Goal: Information Seeking & Learning: Find specific fact

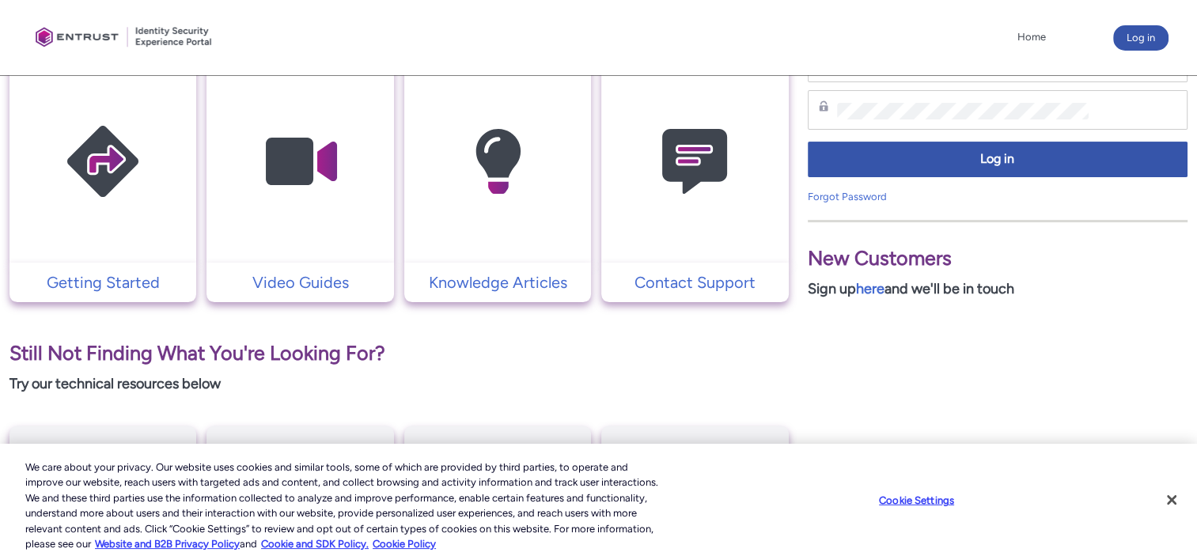
scroll to position [331, 0]
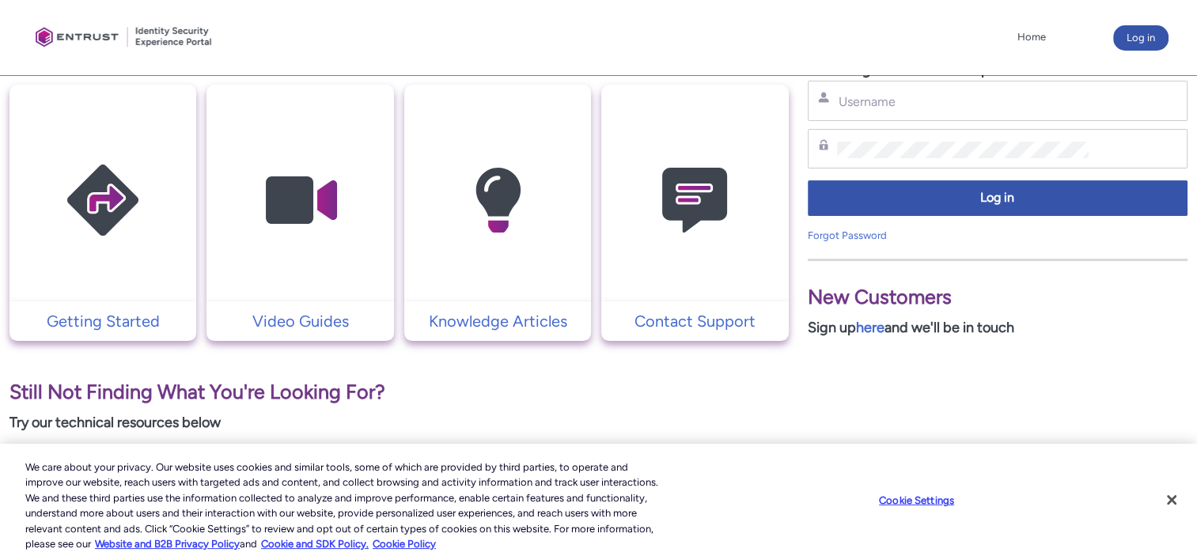
click at [98, 176] on img at bounding box center [103, 201] width 150 height 170
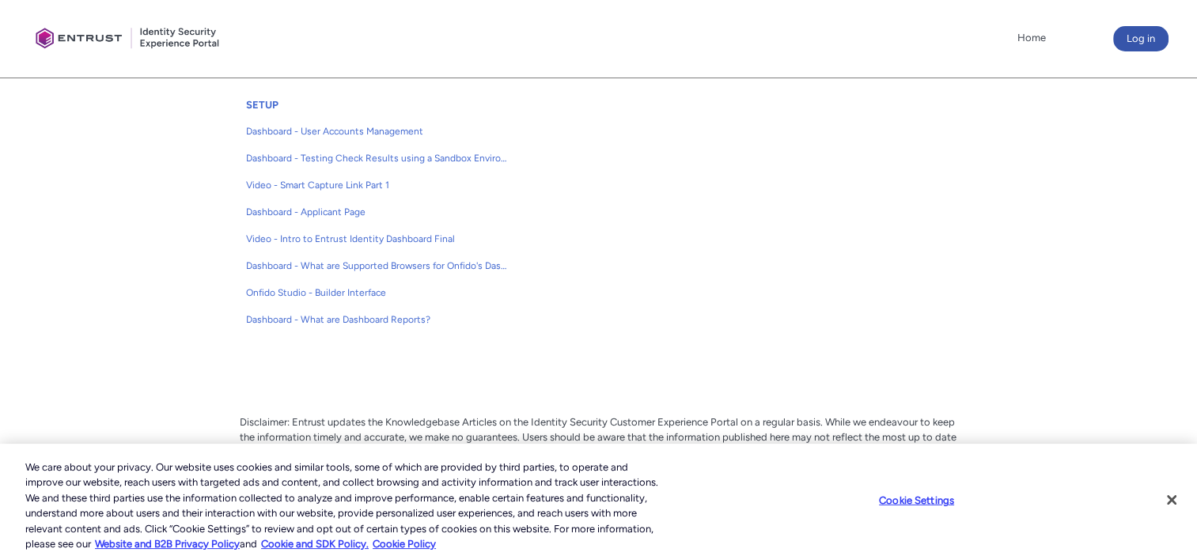
scroll to position [467, 0]
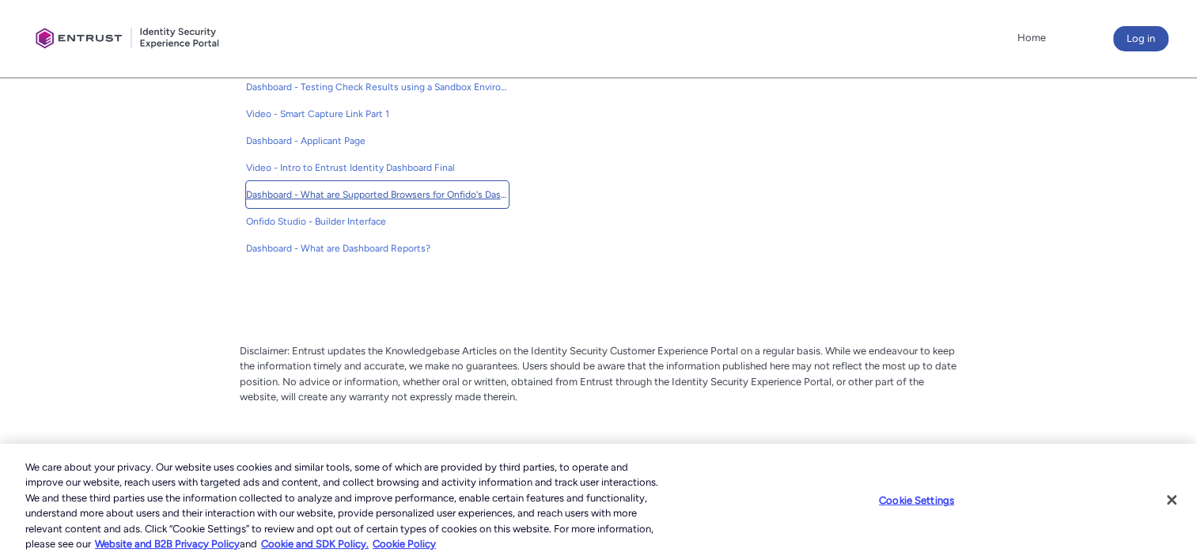
click at [481, 199] on span "Dashboard - What are Supported Browsers for Onfido's Dashboard" at bounding box center [377, 195] width 263 height 14
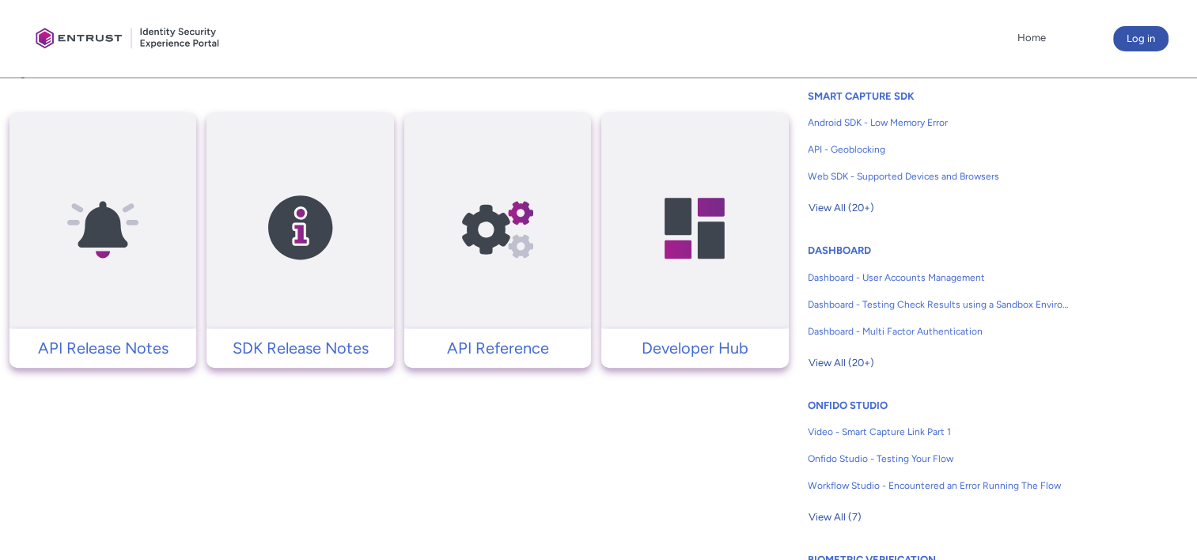
scroll to position [712, 0]
